Goal: Navigation & Orientation: Find specific page/section

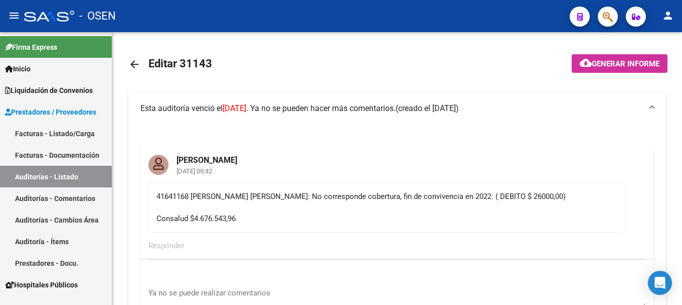
scroll to position [652, 0]
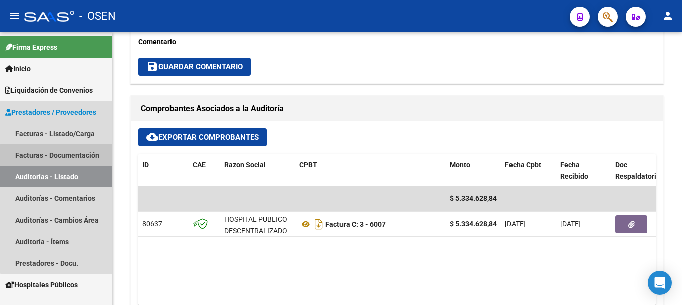
click at [75, 156] on link "Facturas - Documentación" at bounding box center [56, 155] width 112 height 22
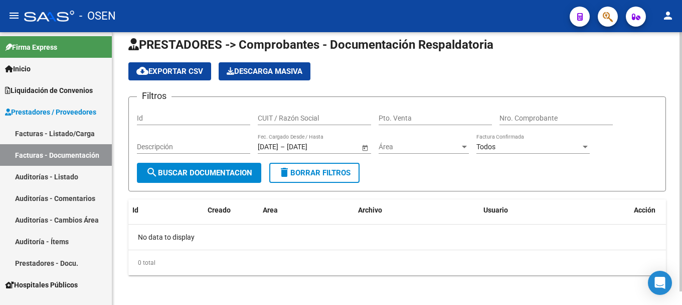
scroll to position [14, 0]
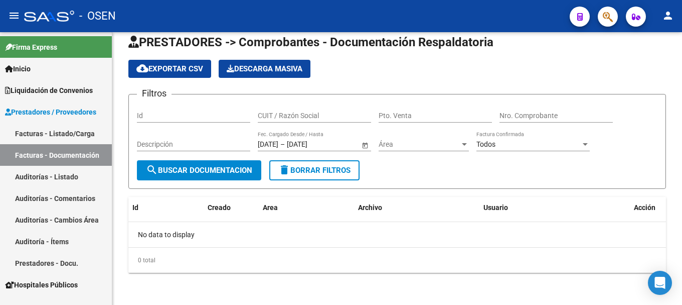
click at [72, 183] on link "Auditorías - Listado" at bounding box center [56, 177] width 112 height 22
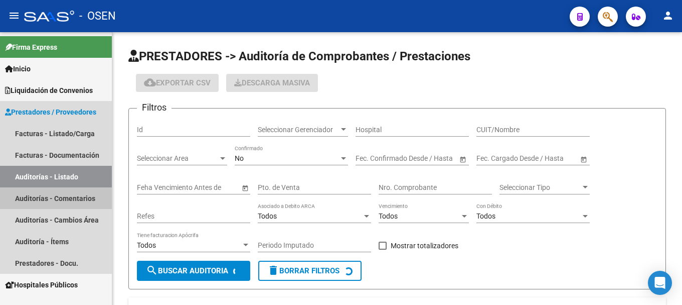
click at [62, 202] on link "Auditorías - Comentarios" at bounding box center [56, 198] width 112 height 22
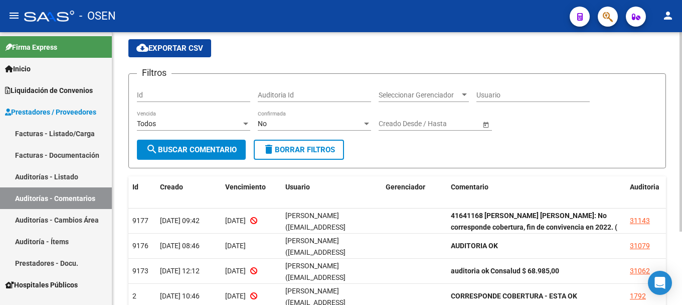
scroll to position [50, 0]
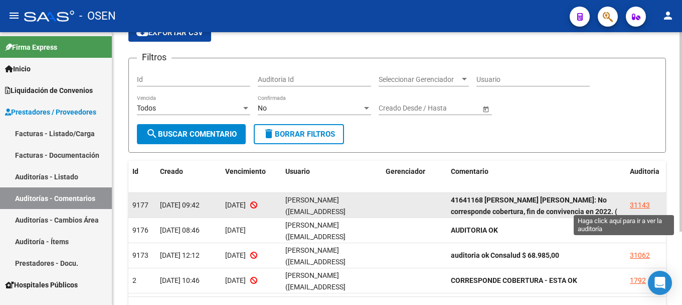
click at [646, 206] on div "31143" at bounding box center [640, 205] width 20 height 12
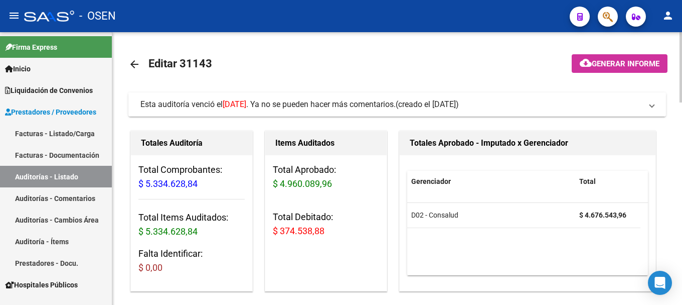
click at [394, 98] on mat-expansion-panel-header "Esta auditoría venció el [DATE] . Ya no se pueden hacer más comentarios. (cread…" at bounding box center [397, 104] width 538 height 24
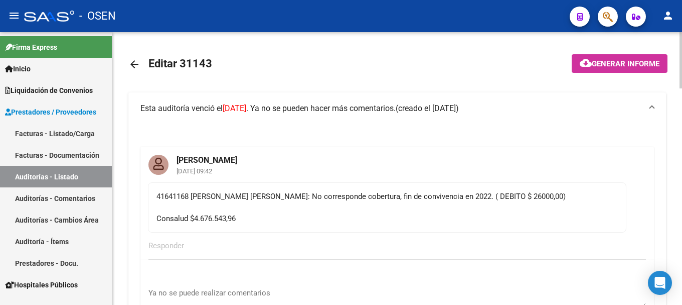
click at [192, 233] on mat-card-actions "Responder" at bounding box center [397, 245] width 514 height 26
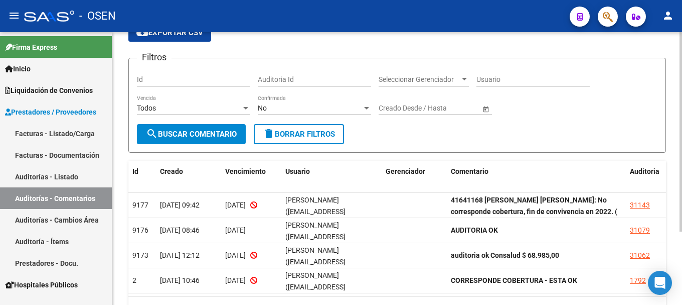
scroll to position [100, 0]
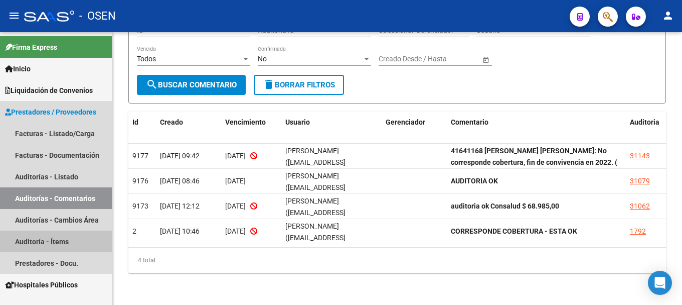
click at [71, 239] on link "Auditoría - Ítems" at bounding box center [56, 241] width 112 height 22
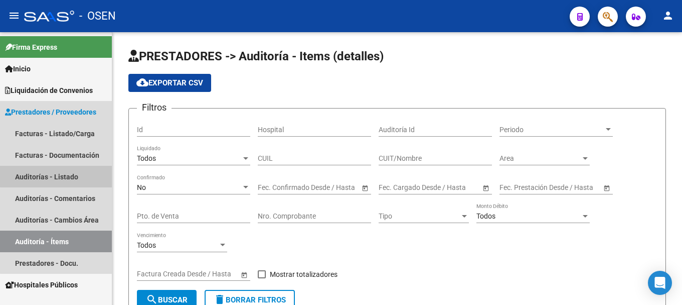
click at [61, 173] on link "Auditorías - Listado" at bounding box center [56, 177] width 112 height 22
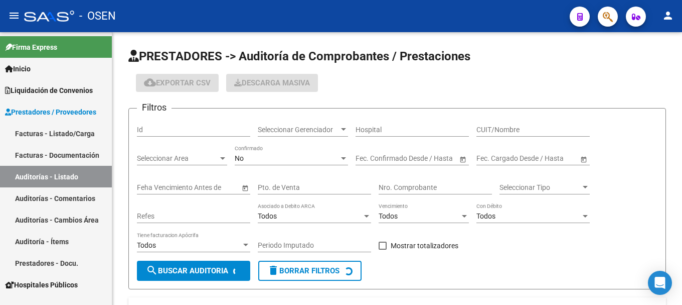
click at [71, 132] on link "Facturas - Listado/Carga" at bounding box center [56, 133] width 112 height 22
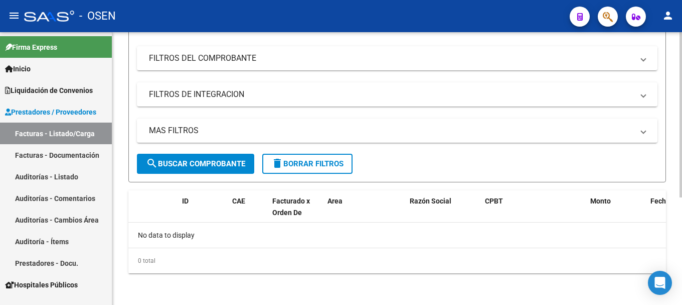
scroll to position [177, 0]
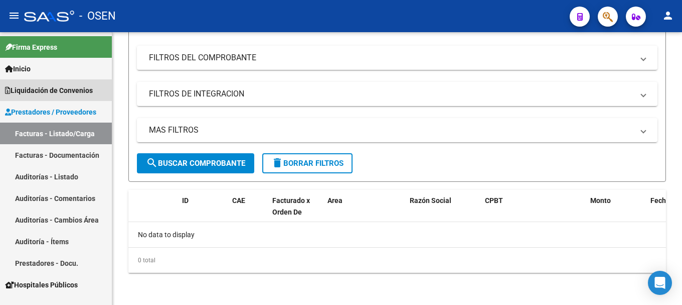
click at [66, 96] on link "Liquidación de Convenios" at bounding box center [56, 90] width 112 height 22
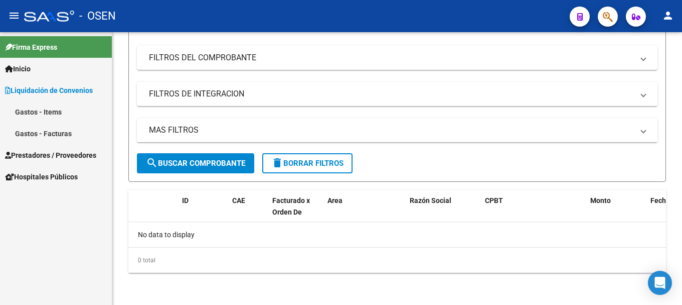
click at [46, 131] on link "Gastos - Facturas" at bounding box center [56, 133] width 112 height 22
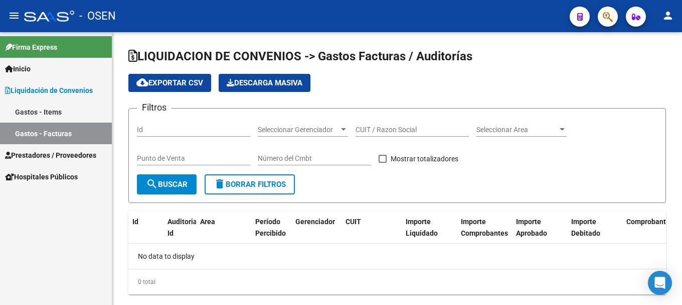
checkbox input "true"
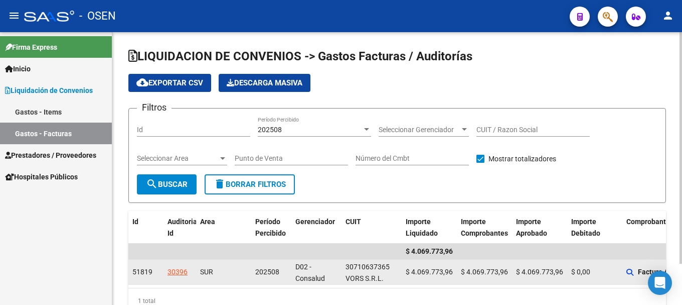
scroll to position [2, 0]
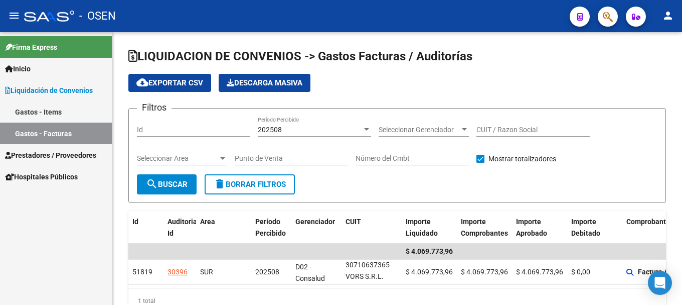
click at [69, 150] on span "Prestadores / Proveedores" at bounding box center [50, 155] width 91 height 11
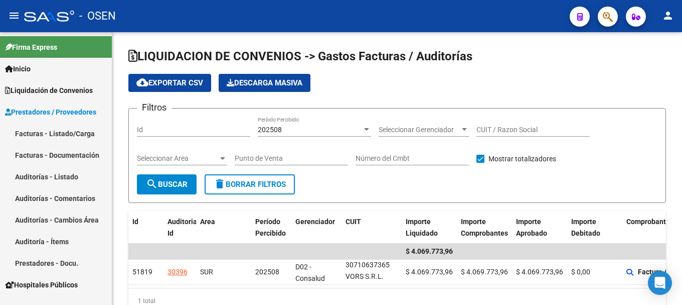
click at [31, 157] on link "Facturas - Documentación" at bounding box center [56, 155] width 112 height 22
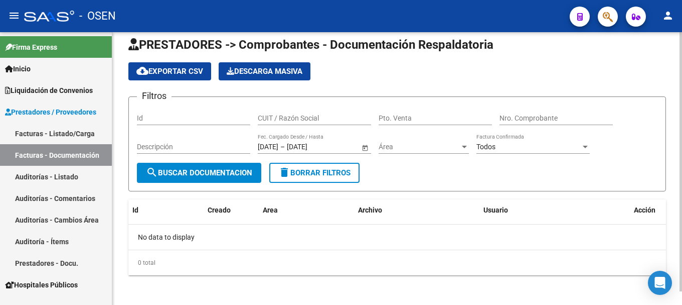
scroll to position [14, 0]
